Goal: Use online tool/utility: Utilize a website feature to perform a specific function

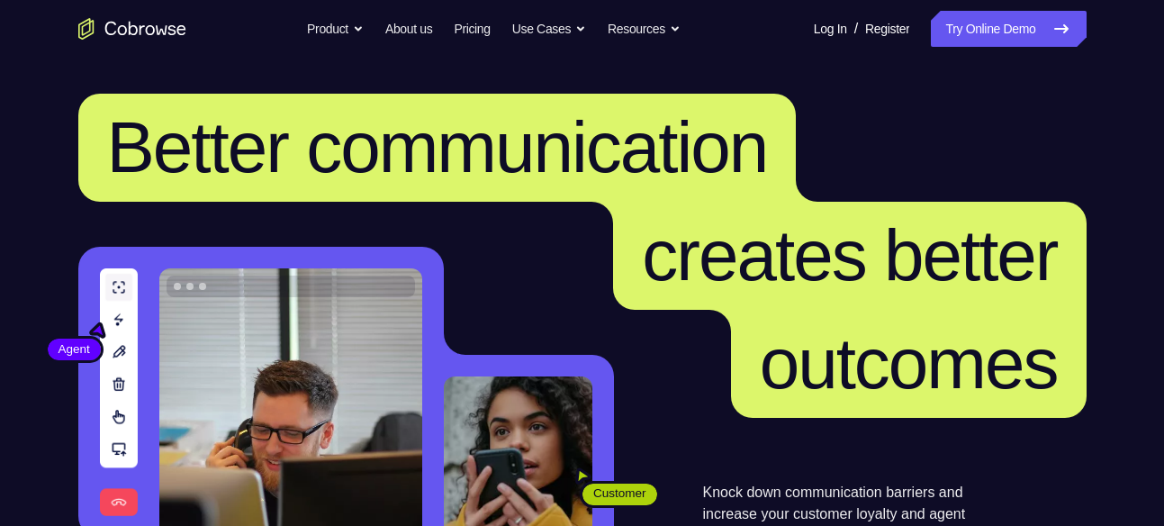
click at [962, 41] on link "Try Online Demo" at bounding box center [1008, 29] width 155 height 36
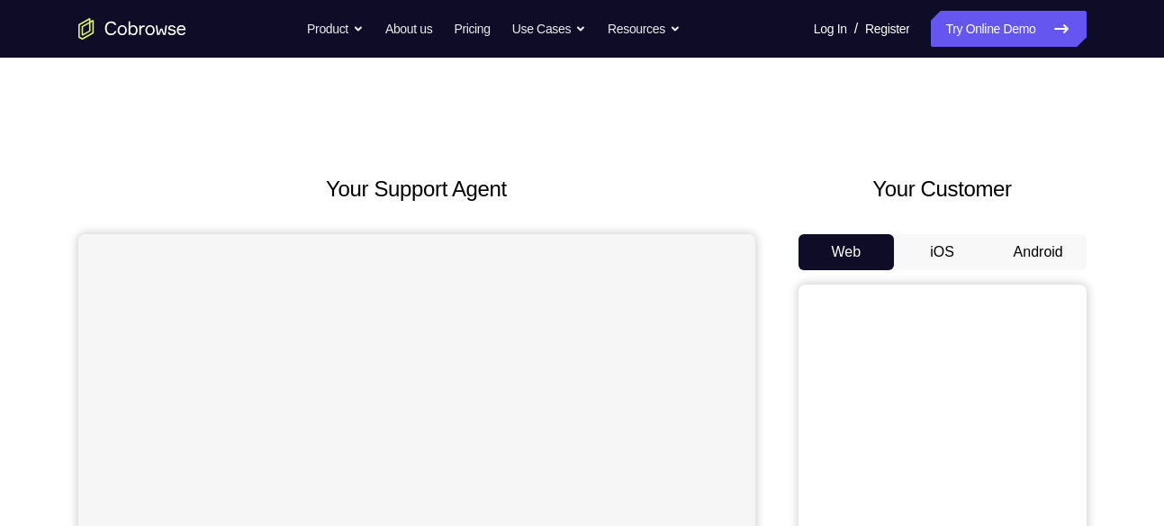
click at [1033, 253] on button "Android" at bounding box center [1038, 252] width 96 height 36
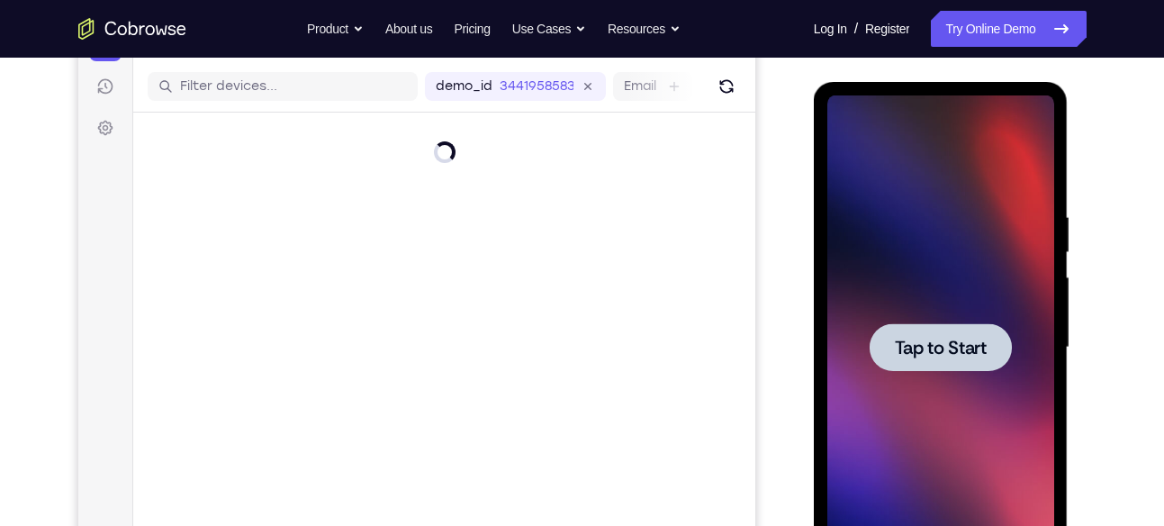
click at [980, 333] on div at bounding box center [940, 347] width 142 height 48
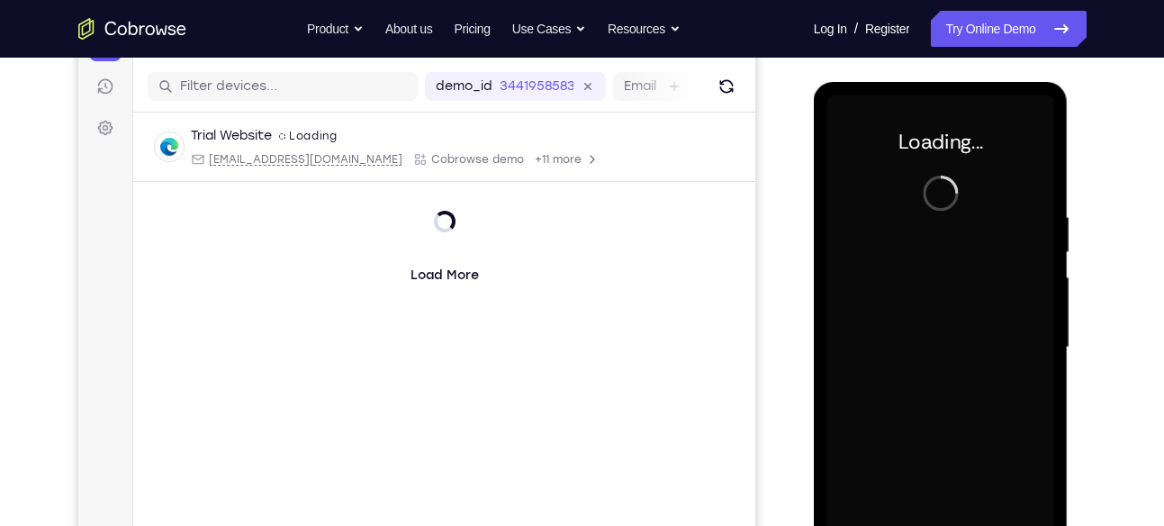
scroll to position [234, 0]
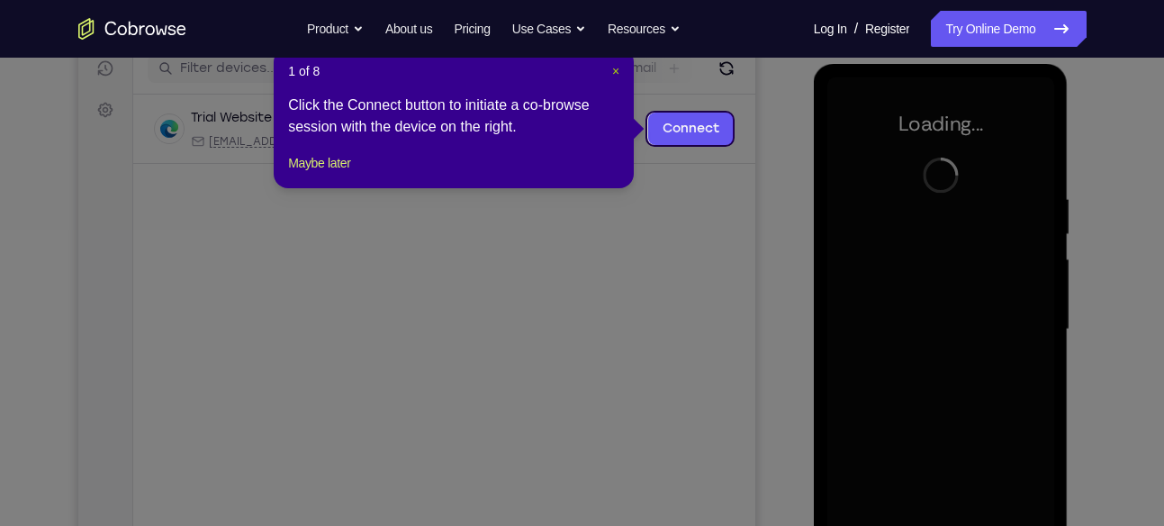
click at [612, 66] on span "×" at bounding box center [615, 71] width 7 height 14
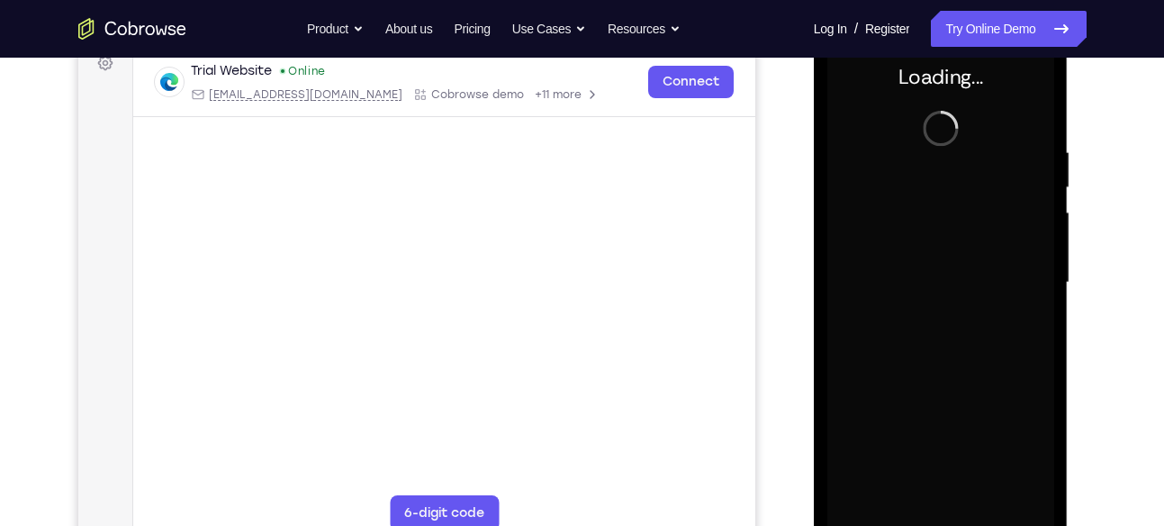
scroll to position [279, 0]
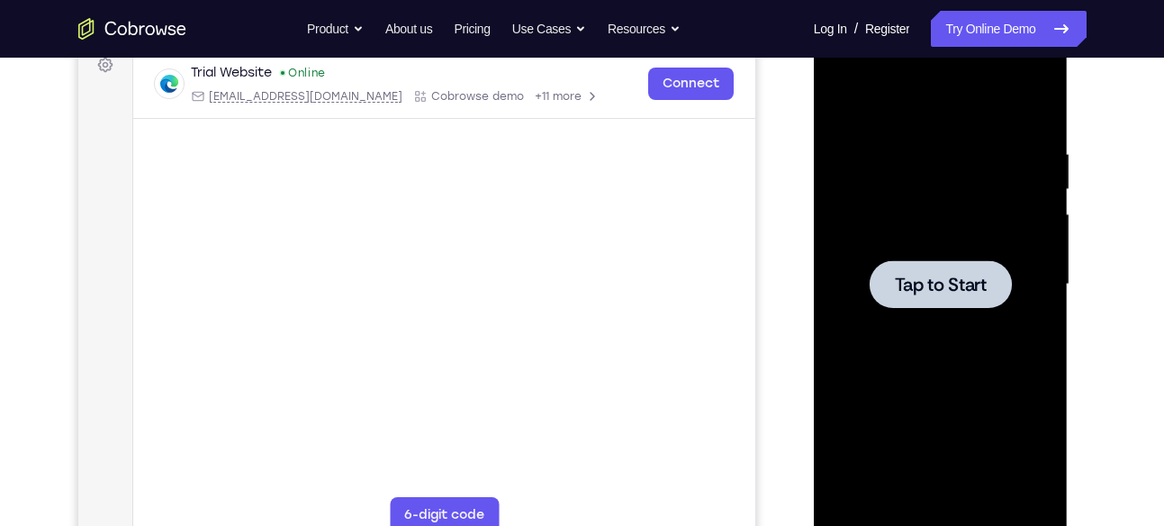
click at [930, 275] on span "Tap to Start" at bounding box center [941, 284] width 92 height 18
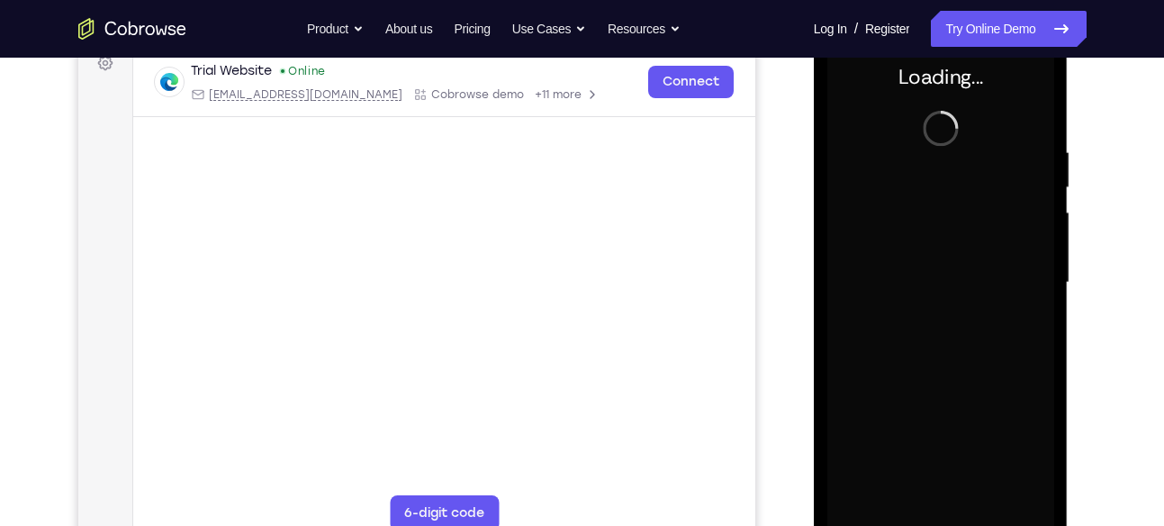
scroll to position [282, 0]
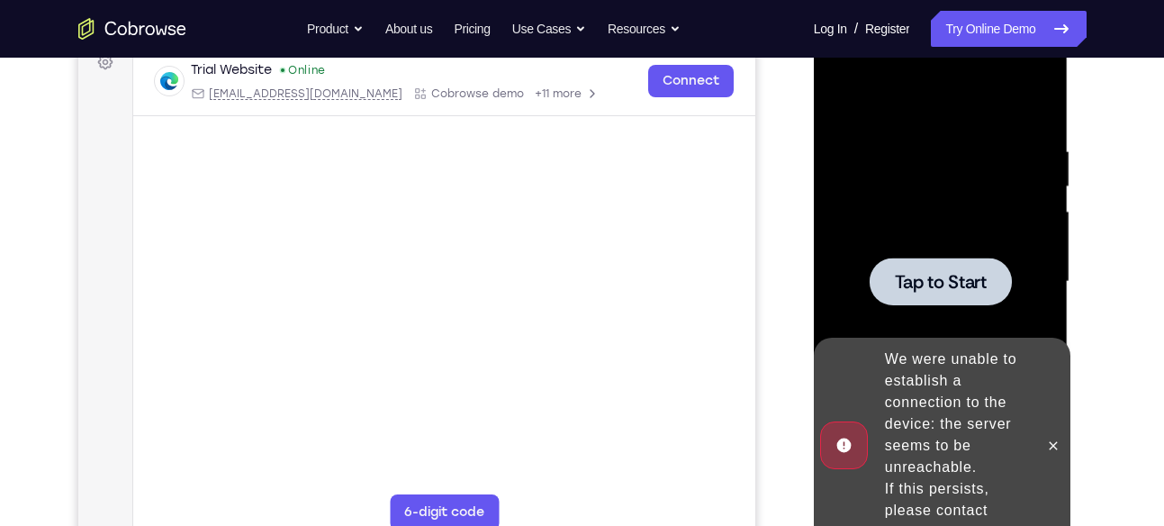
click at [924, 284] on span "Tap to Start" at bounding box center [941, 282] width 92 height 18
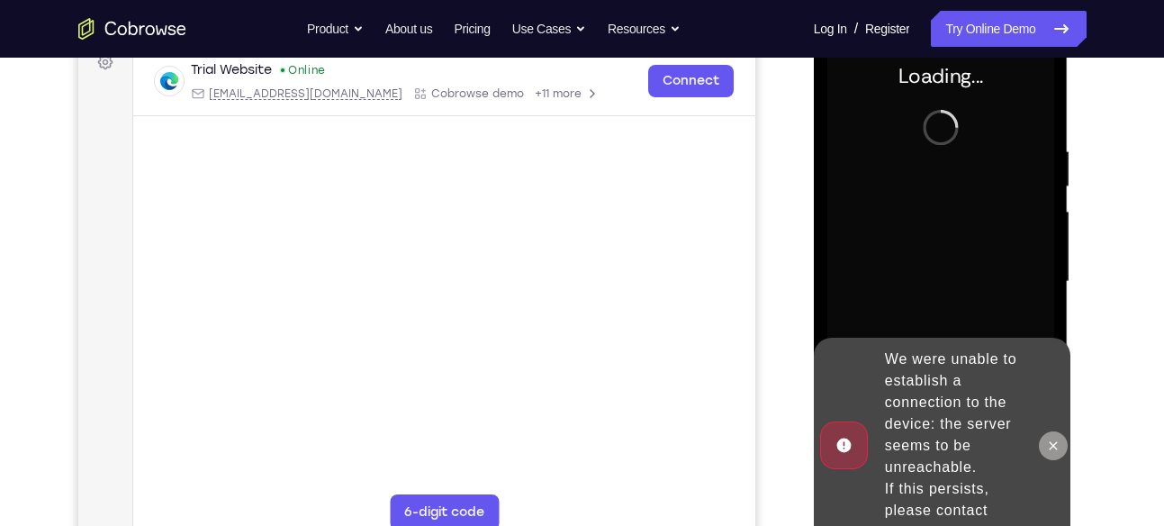
click at [1051, 441] on icon at bounding box center [1053, 445] width 14 height 14
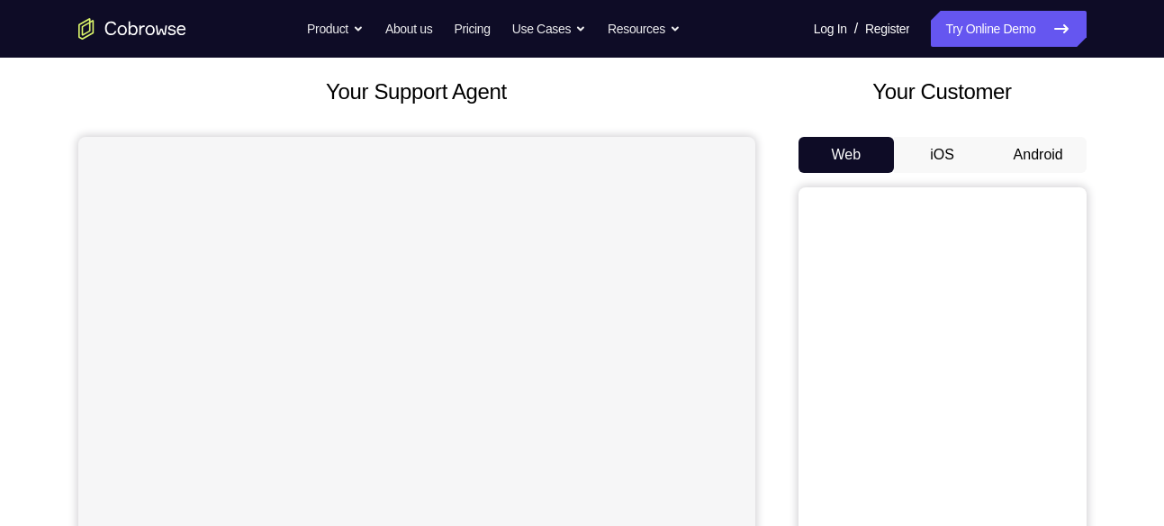
click at [1051, 144] on button "Android" at bounding box center [1038, 155] width 96 height 36
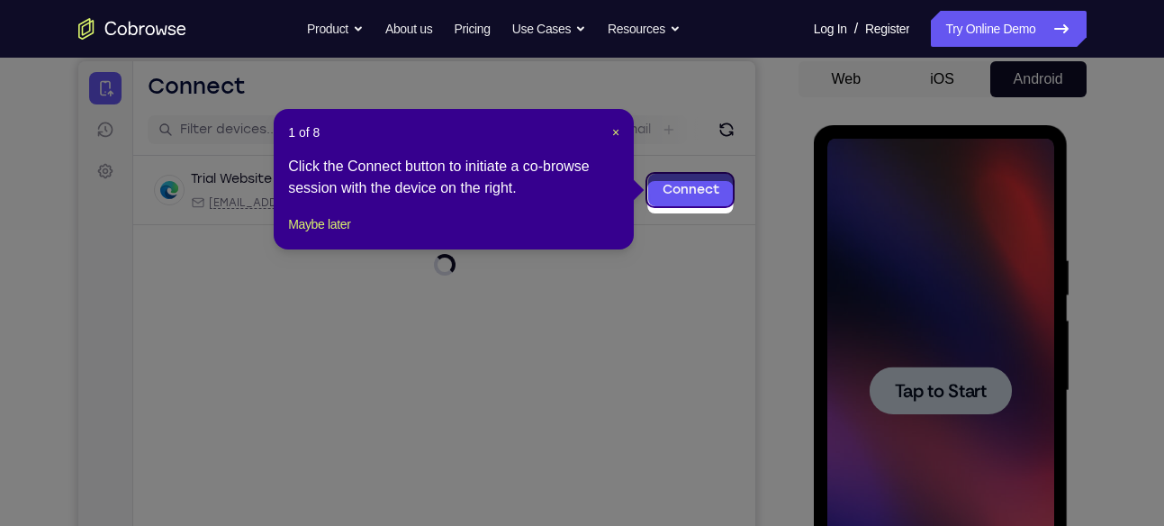
scroll to position [165, 0]
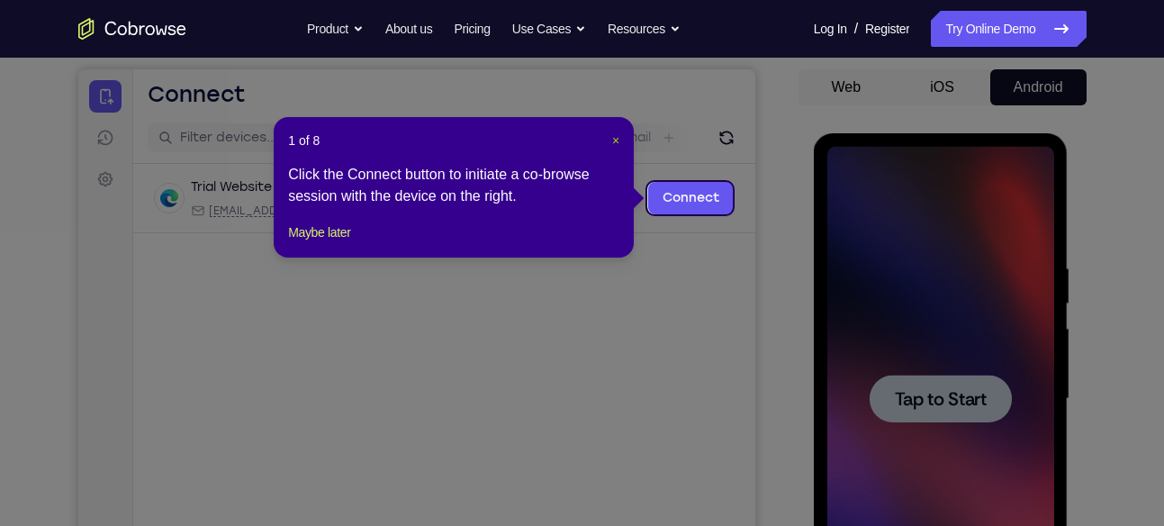
click at [612, 143] on span "×" at bounding box center [615, 140] width 7 height 14
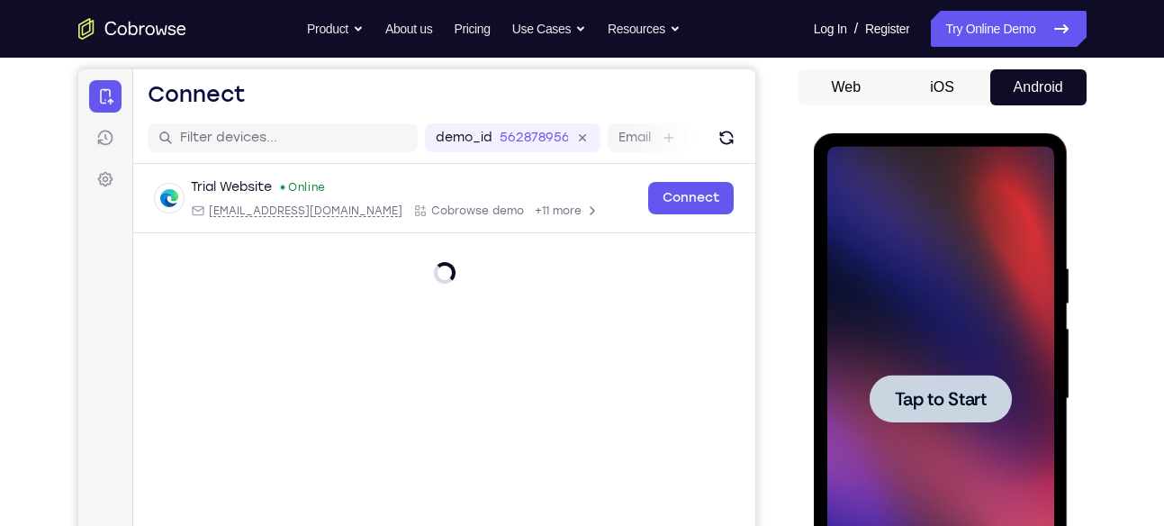
click at [948, 403] on span "Tap to Start" at bounding box center [941, 399] width 92 height 18
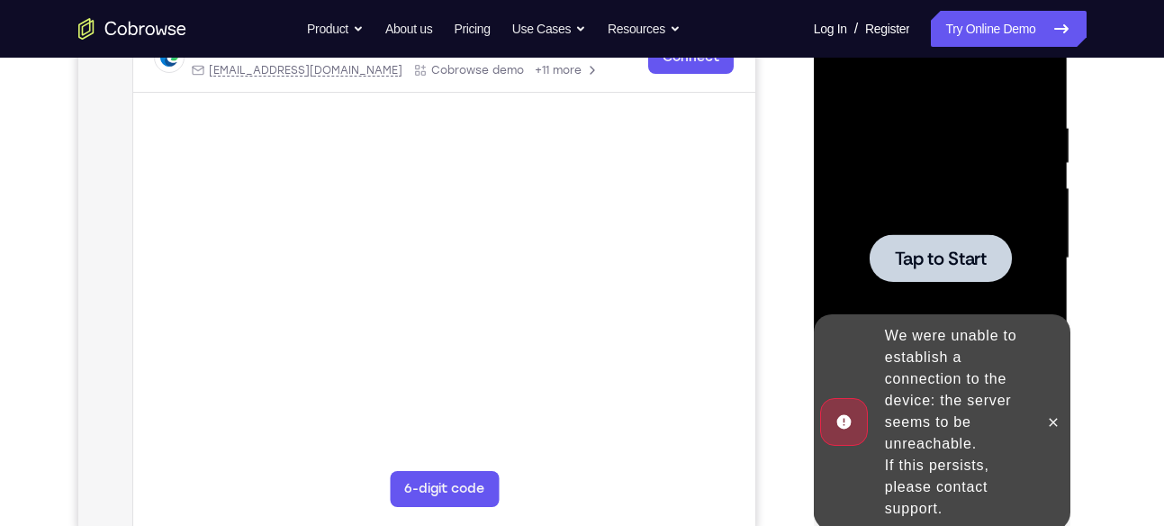
scroll to position [304, 0]
click at [1051, 430] on button at bounding box center [1053, 423] width 29 height 29
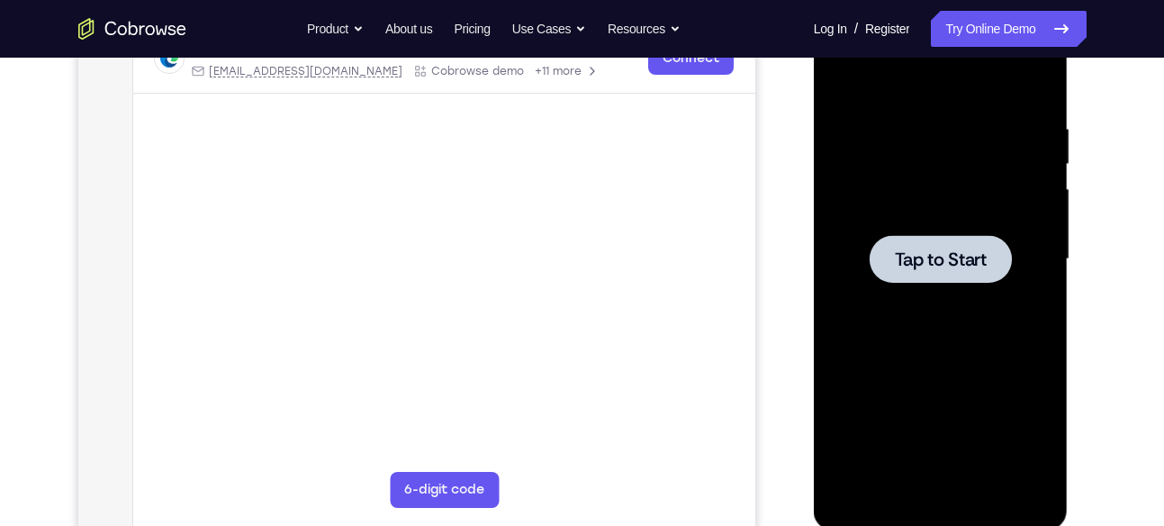
click at [916, 265] on span "Tap to Start" at bounding box center [941, 259] width 92 height 18
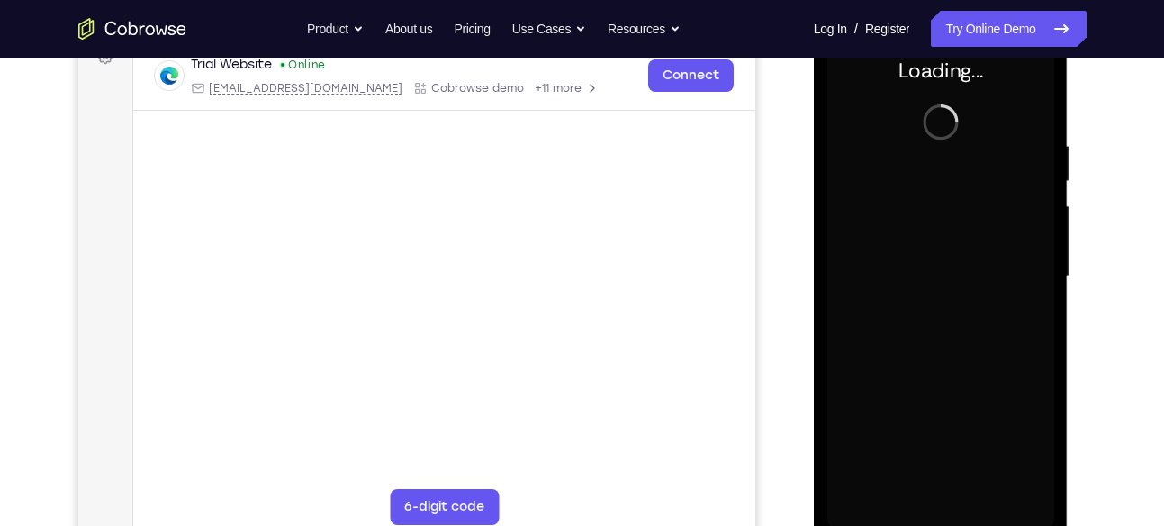
scroll to position [286, 0]
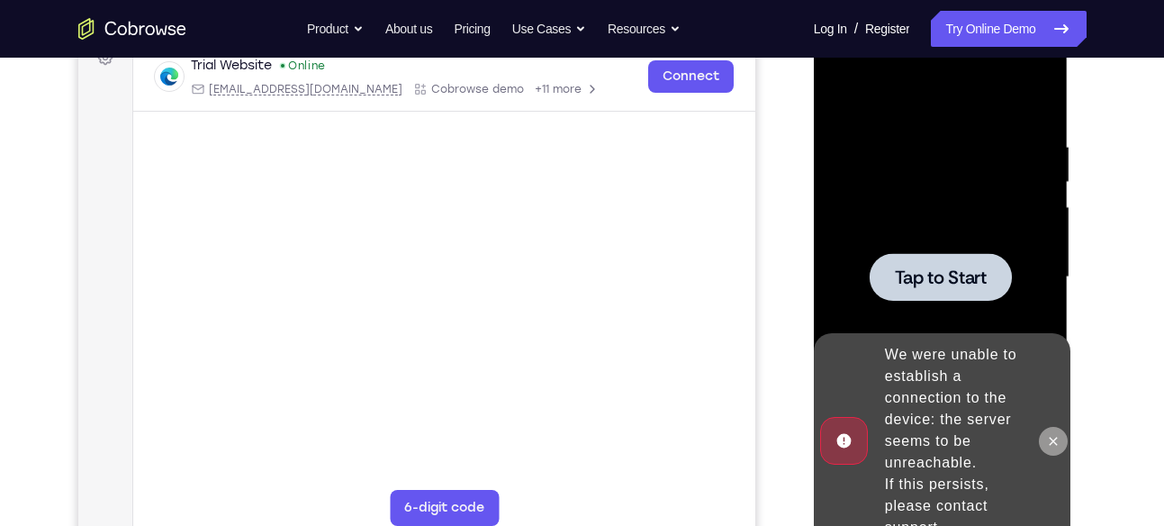
click at [1044, 428] on button at bounding box center [1053, 441] width 29 height 29
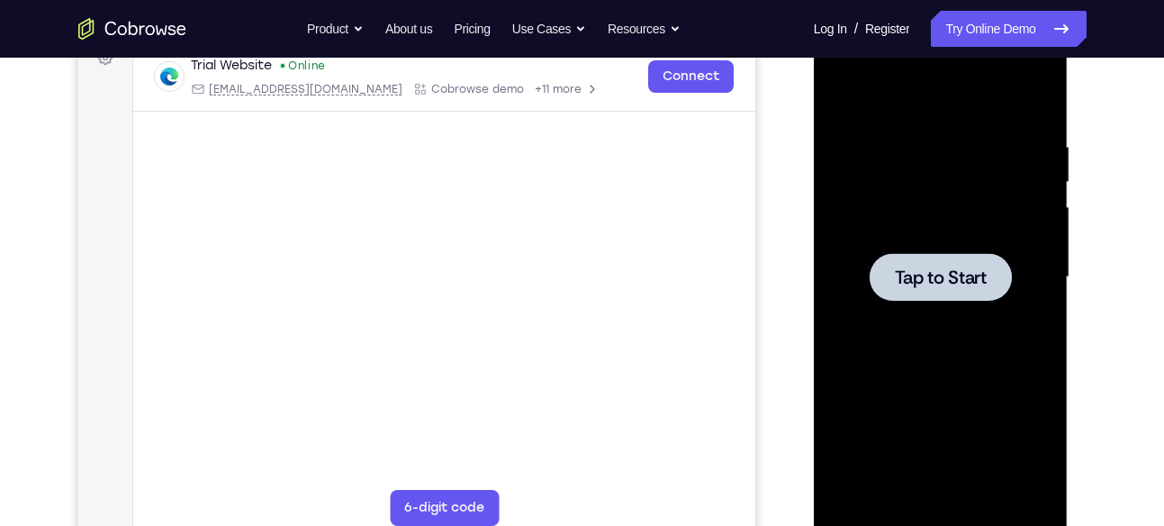
click at [935, 290] on div at bounding box center [940, 277] width 142 height 48
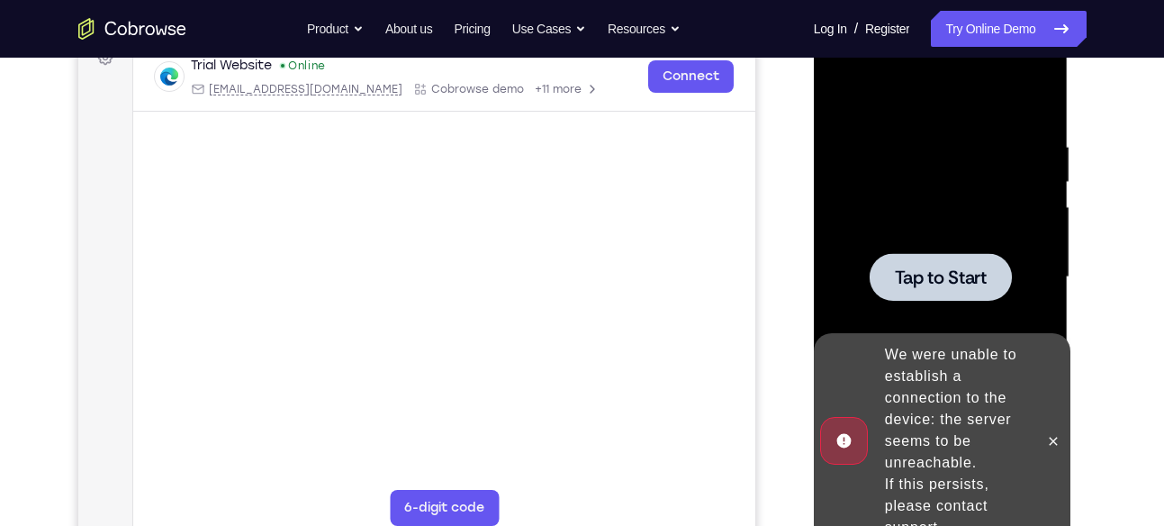
click at [935, 290] on div at bounding box center [940, 277] width 142 height 48
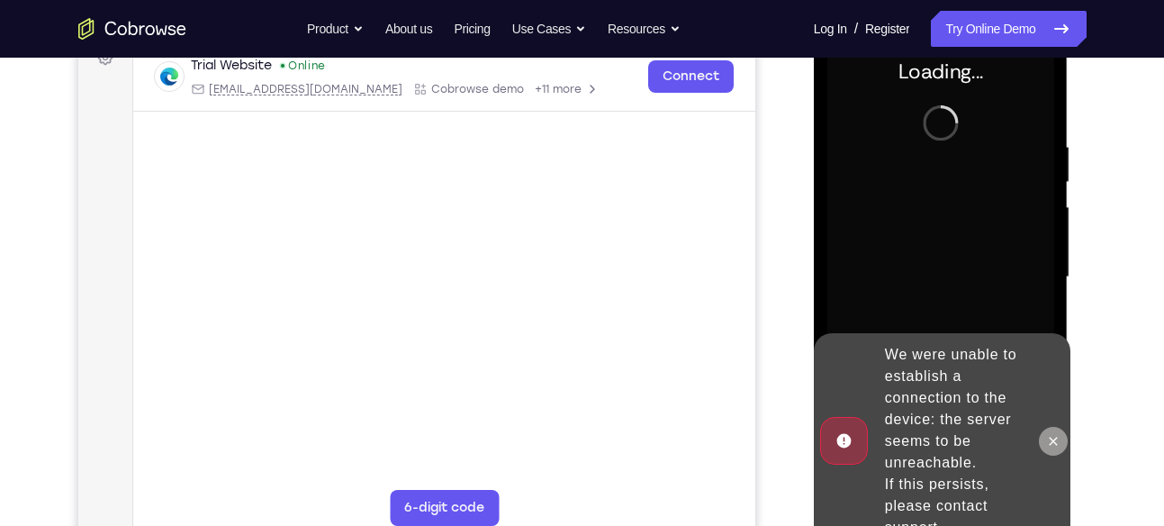
click at [1053, 452] on button at bounding box center [1053, 441] width 29 height 29
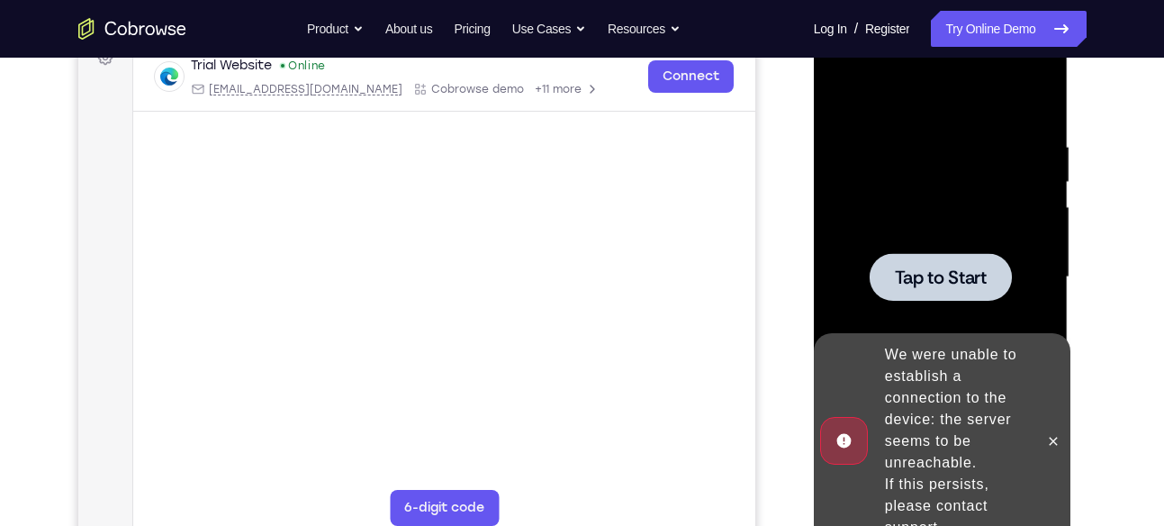
click at [934, 284] on span "Tap to Start" at bounding box center [941, 277] width 92 height 18
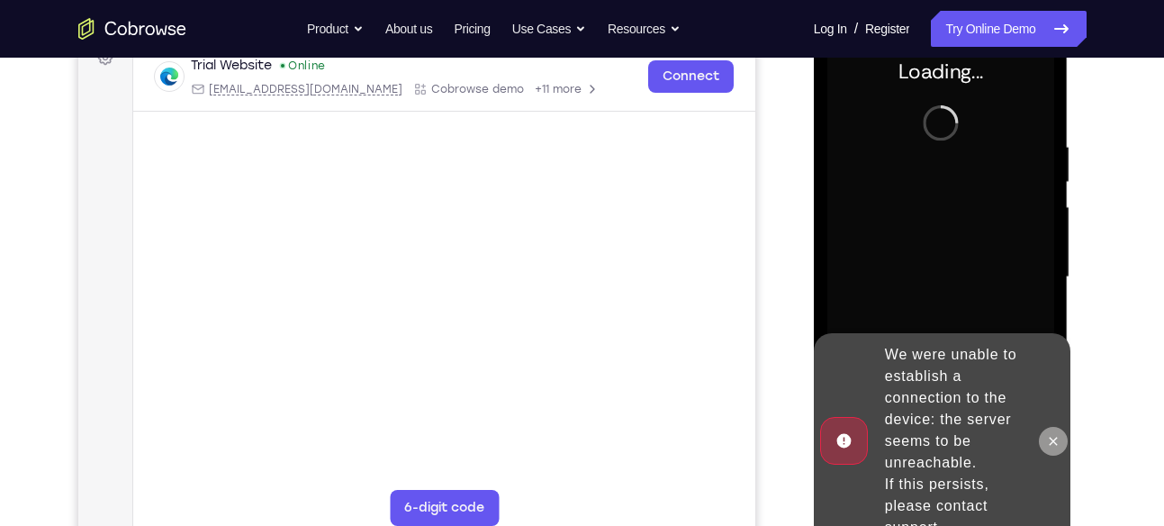
click at [1058, 434] on icon at bounding box center [1053, 441] width 14 height 14
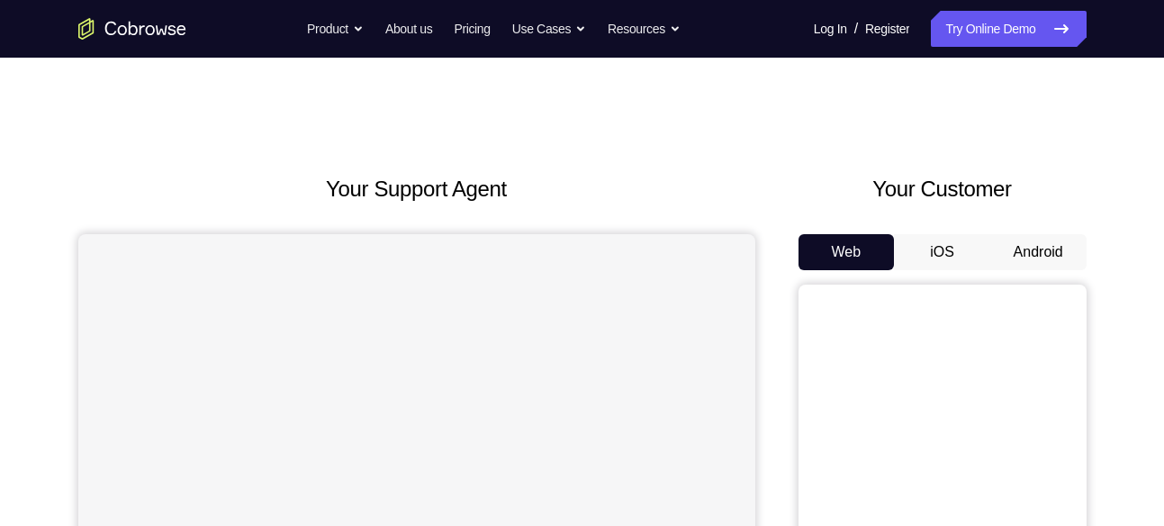
click at [1012, 247] on button "Android" at bounding box center [1038, 252] width 96 height 36
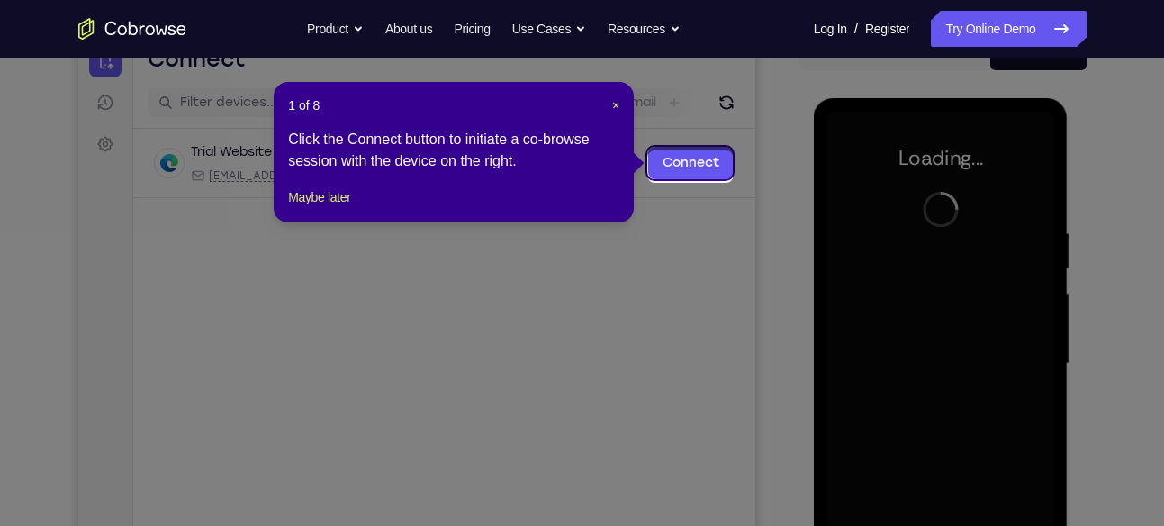
scroll to position [196, 0]
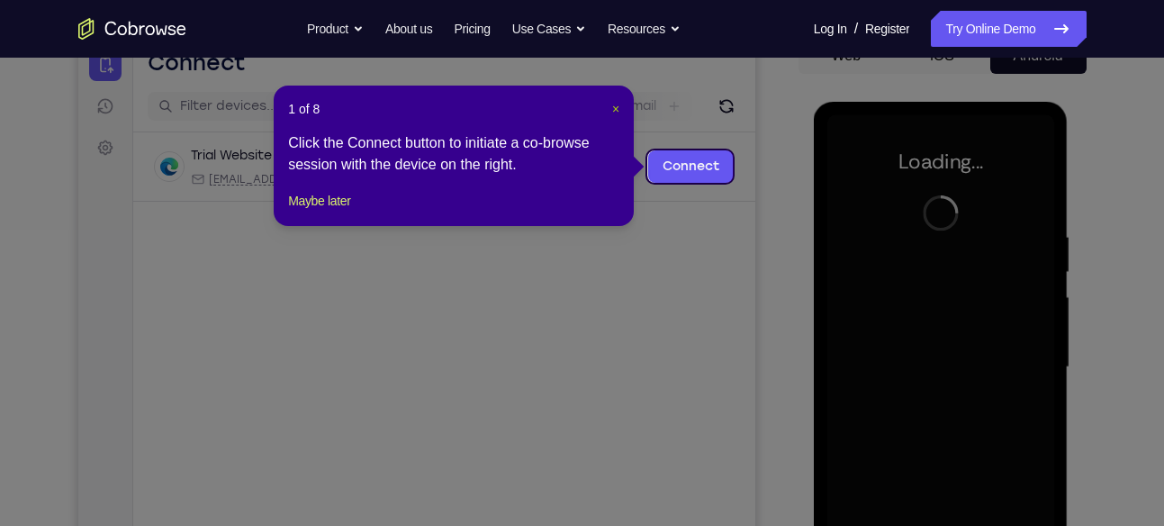
click at [614, 104] on span "×" at bounding box center [615, 109] width 7 height 14
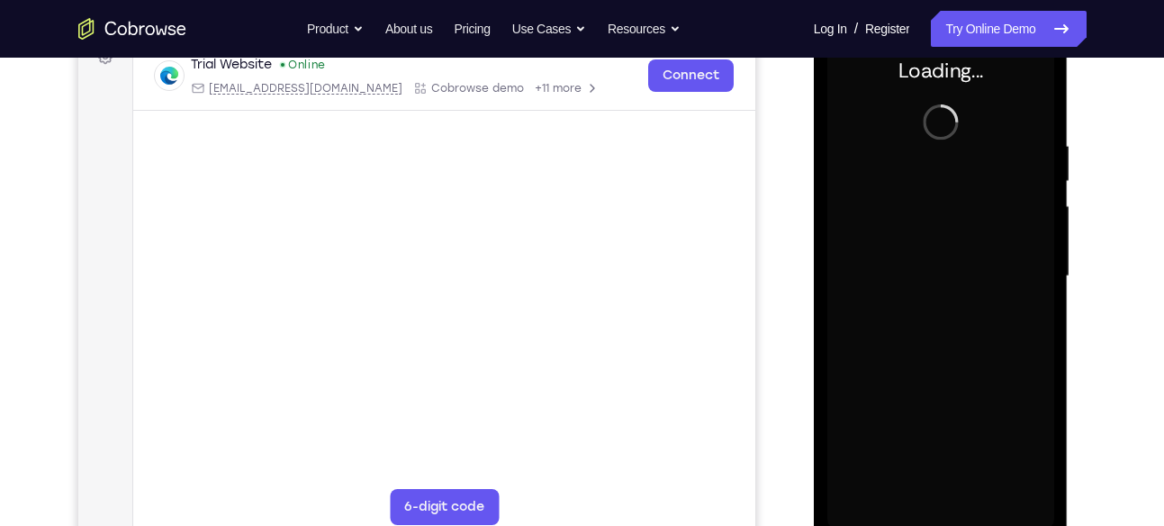
scroll to position [286, 0]
